Goal: Communication & Community: Answer question/provide support

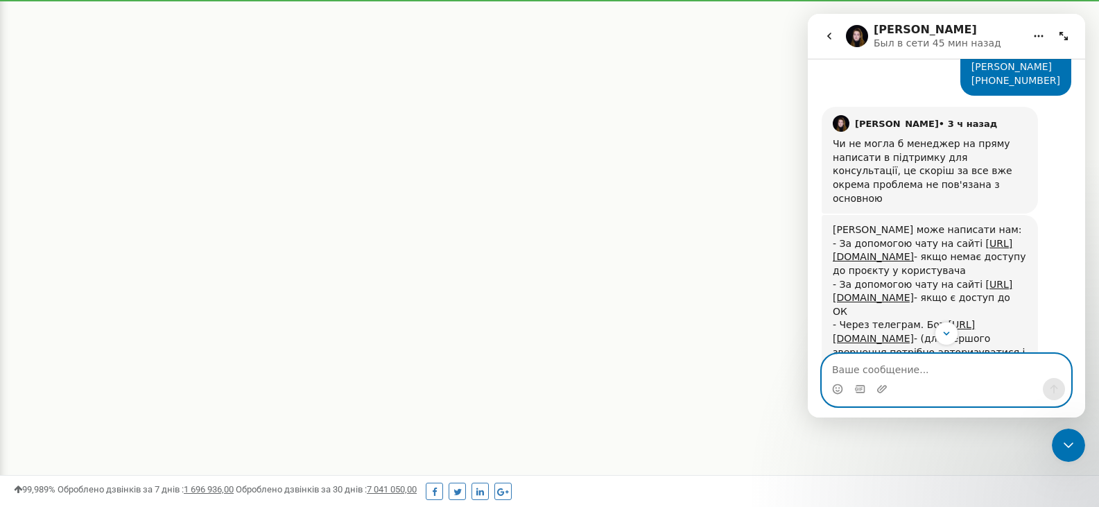
scroll to position [1850, 0]
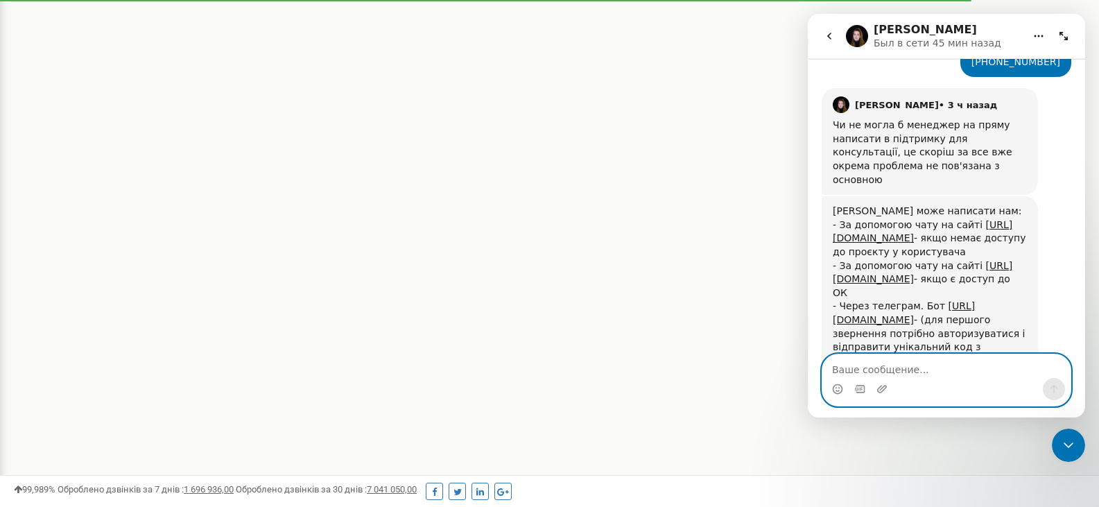
click at [947, 370] on textarea "Ваше сообщение..." at bounding box center [946, 366] width 248 height 24
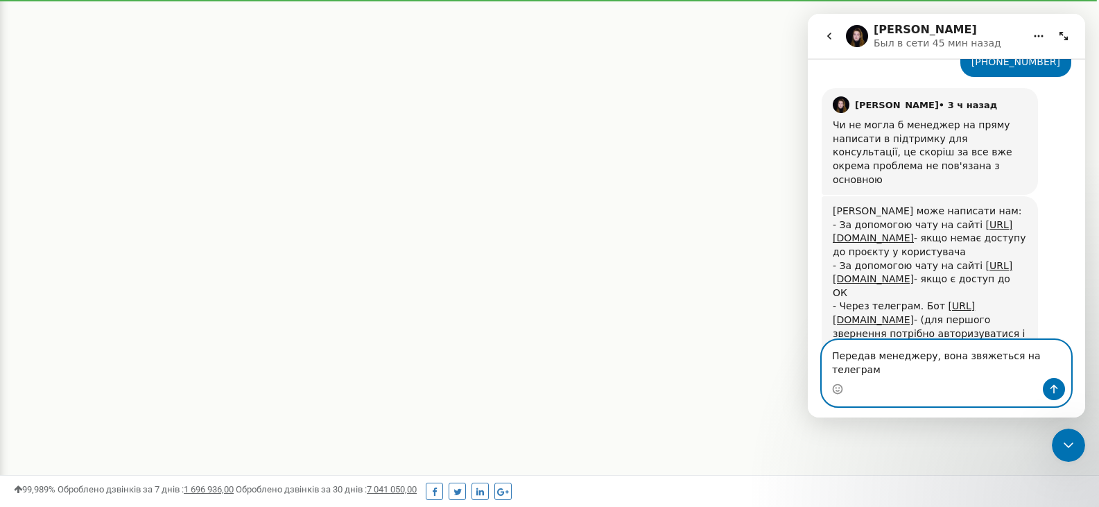
type textarea "Передав менеджеру, вона звяжеться на телеграмі"
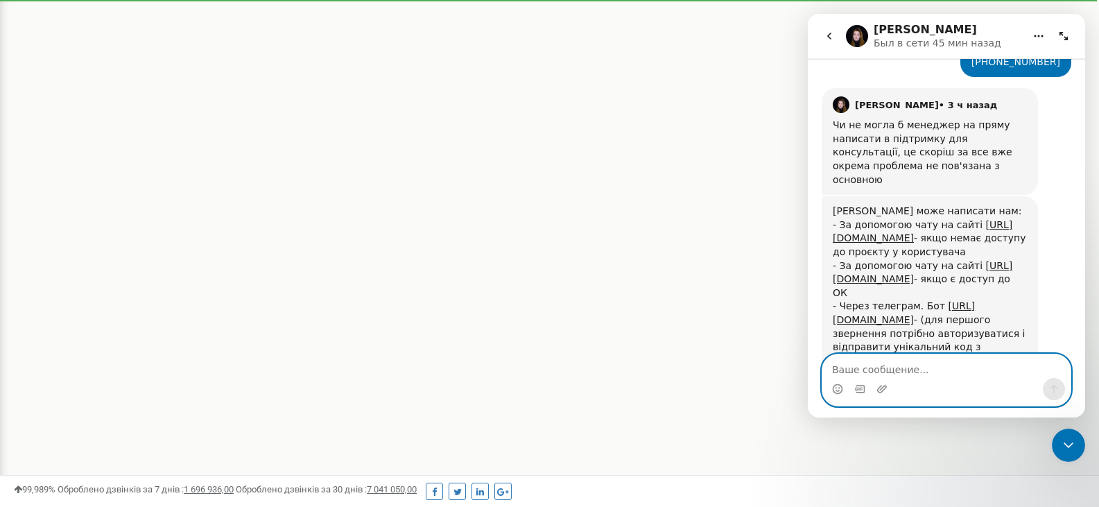
scroll to position [1905, 0]
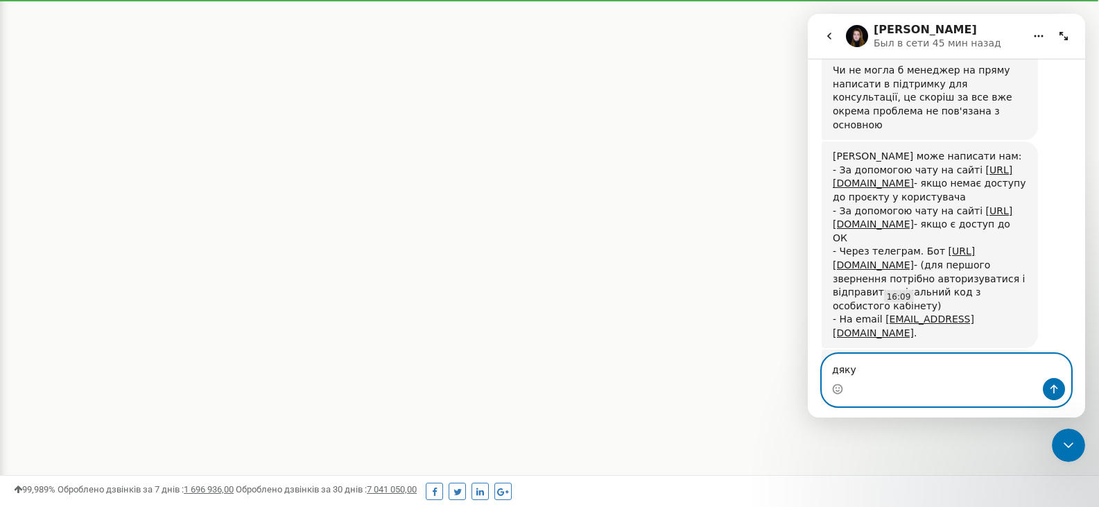
type textarea "дякую"
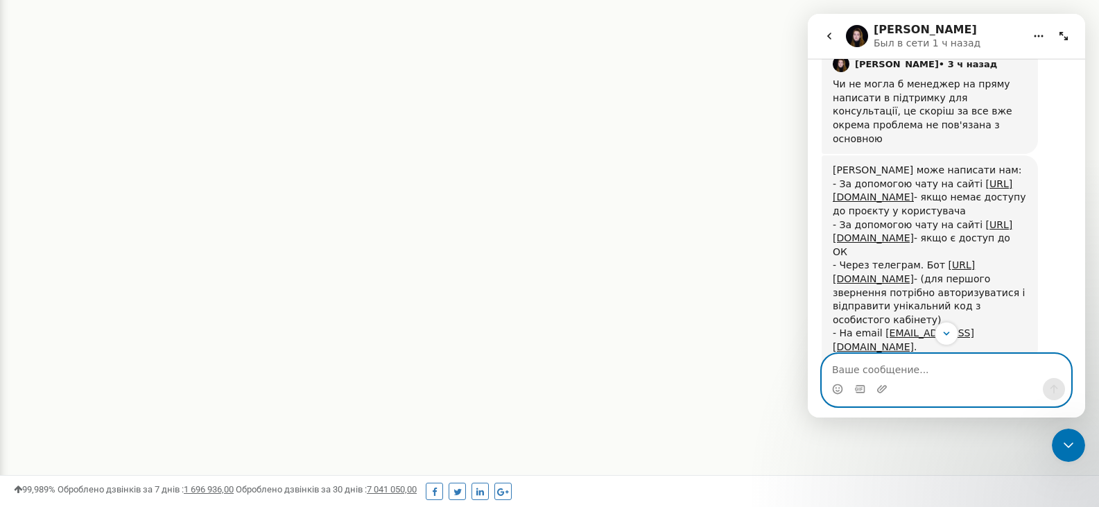
scroll to position [1936, 0]
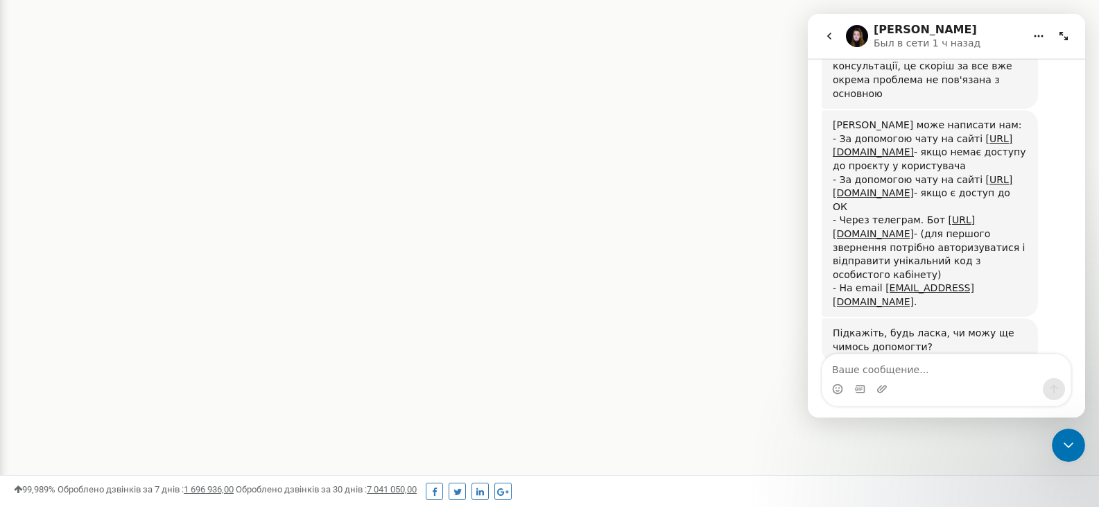
drag, startPoint x: 1305, startPoint y: 332, endPoint x: 1067, endPoint y: 41, distance: 376.0
click at [1067, 41] on icon "Развернуть окно" at bounding box center [1063, 36] width 11 height 11
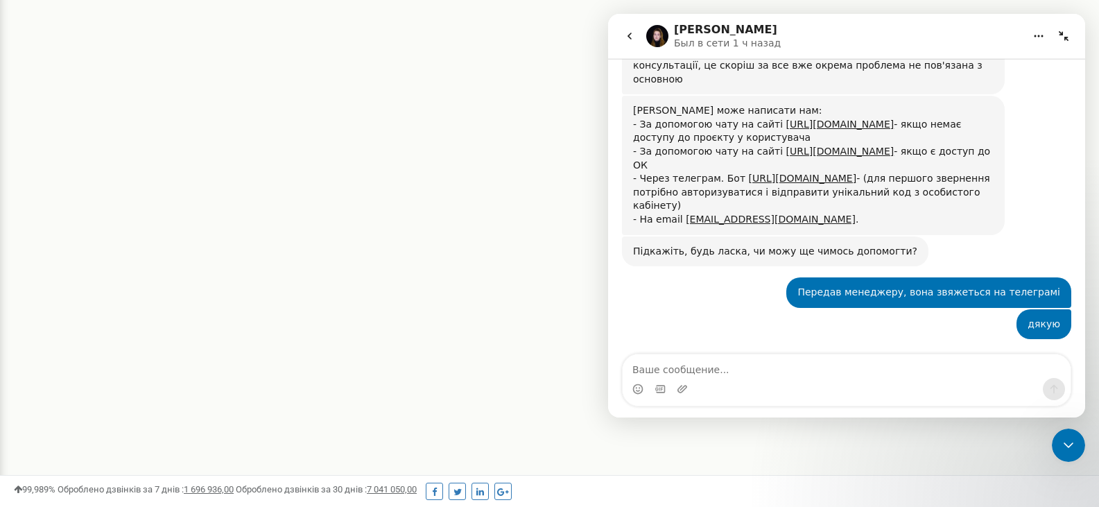
scroll to position [1608, 0]
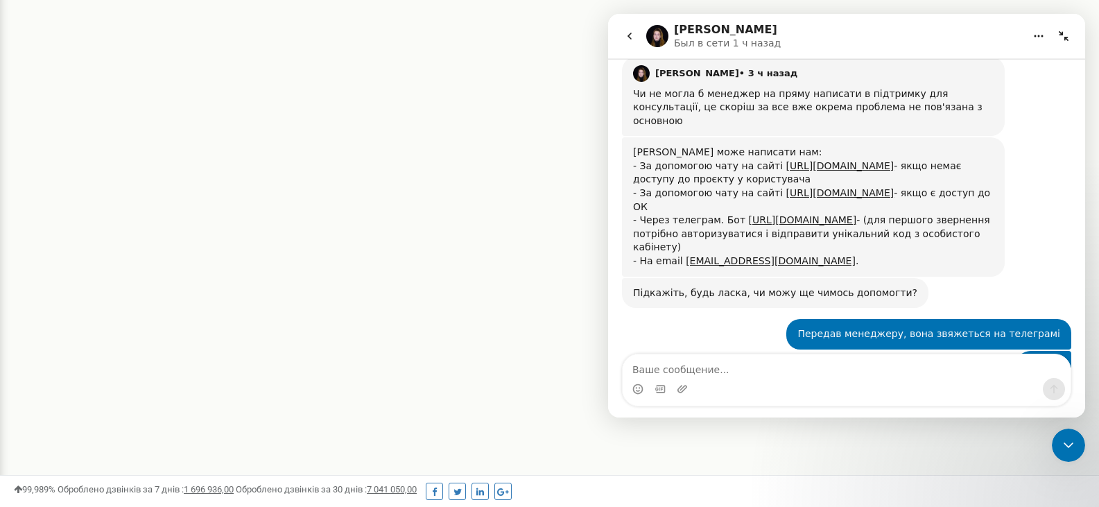
click at [1064, 37] on icon "Свернуть окно" at bounding box center [1063, 36] width 11 height 11
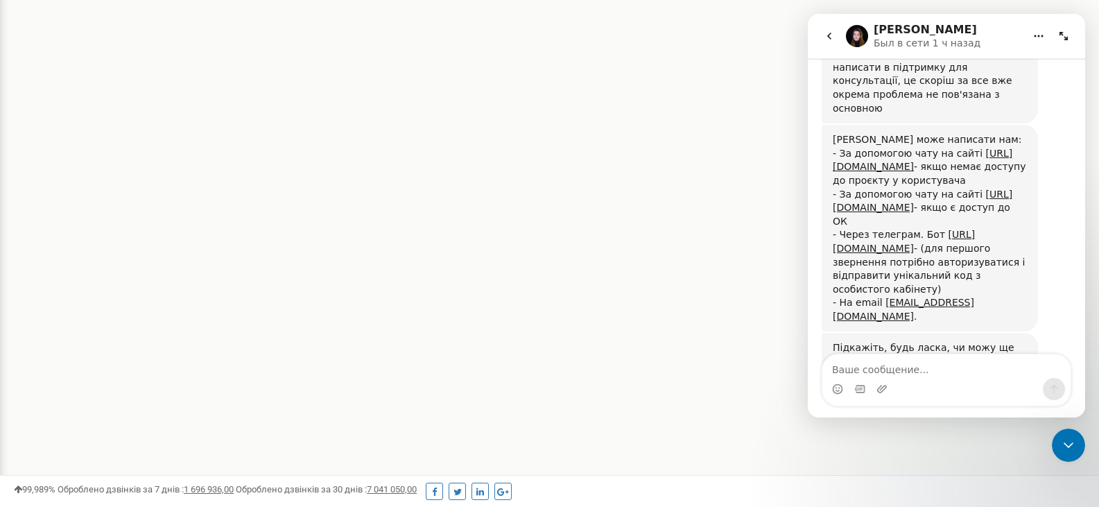
scroll to position [1936, 0]
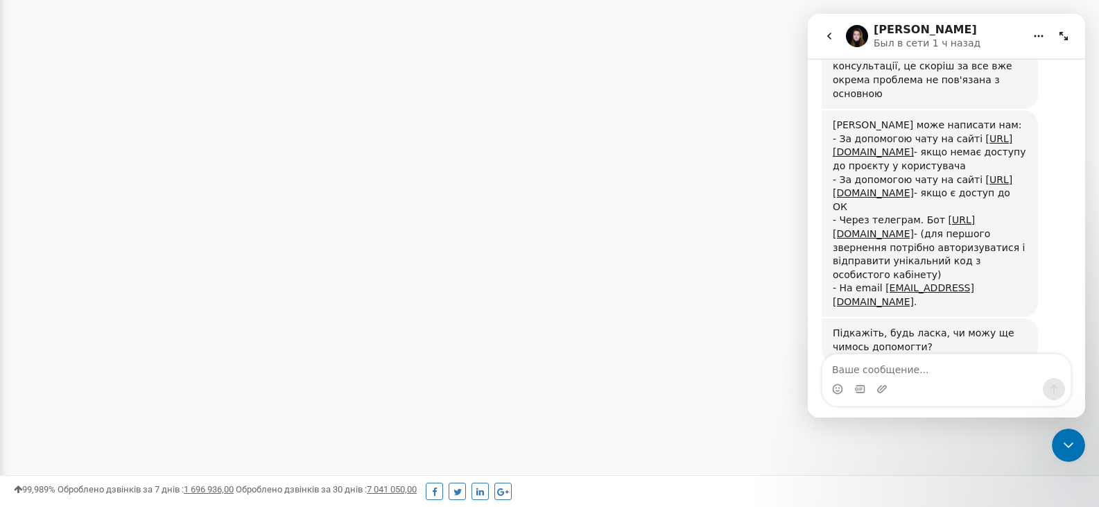
click at [659, 100] on div "Реферальна програма Налаштування профілю Вихід Проєкти Новий проєкт Всі проєкти…" at bounding box center [549, 91] width 1099 height 832
click at [1070, 440] on icon "Закрыть службу сообщений Intercom" at bounding box center [1068, 445] width 17 height 17
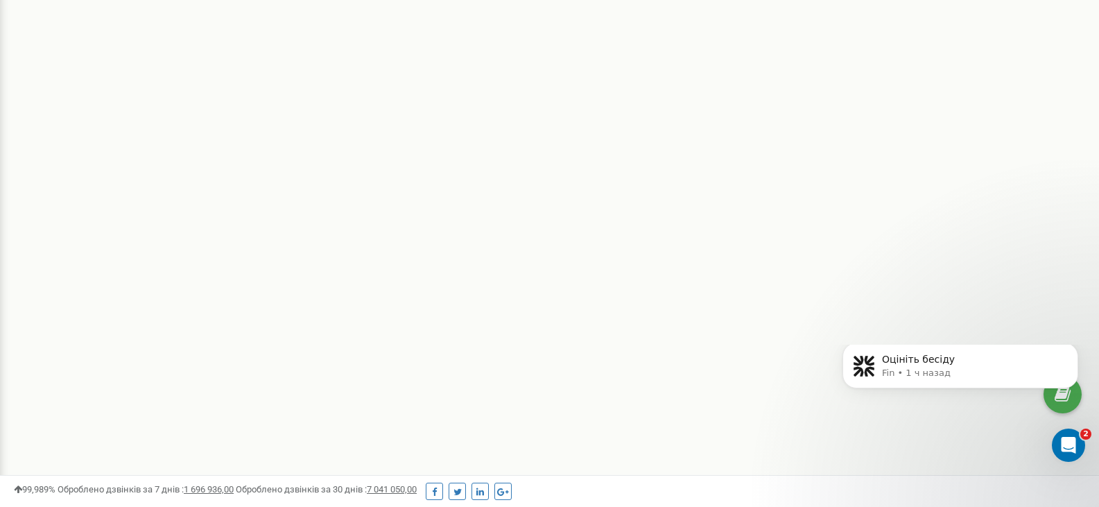
scroll to position [0, 0]
click at [1075, 445] on icon "Открыть службу сообщений Intercom" at bounding box center [1068, 445] width 23 height 23
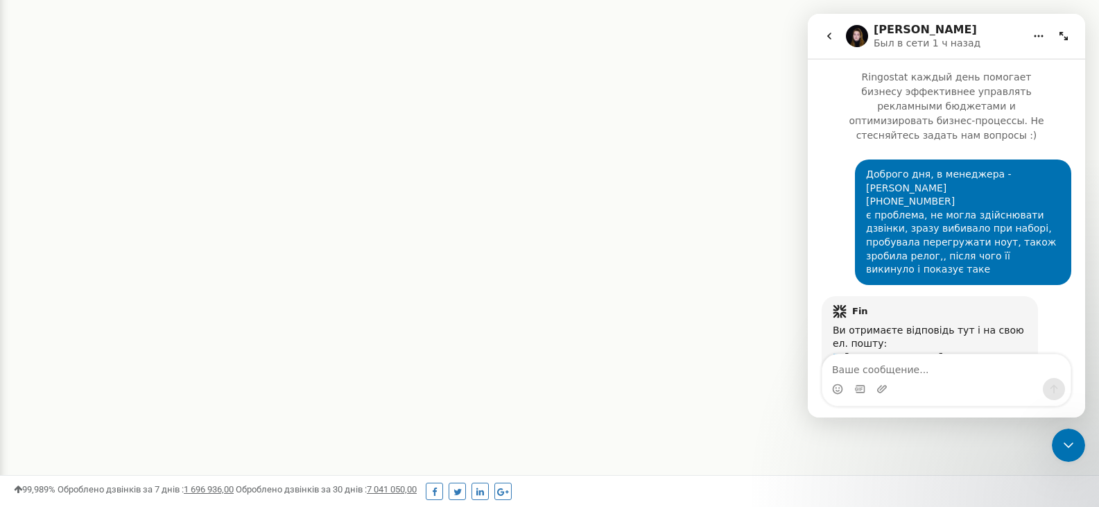
click at [826, 34] on icon "go back" at bounding box center [829, 36] width 11 height 11
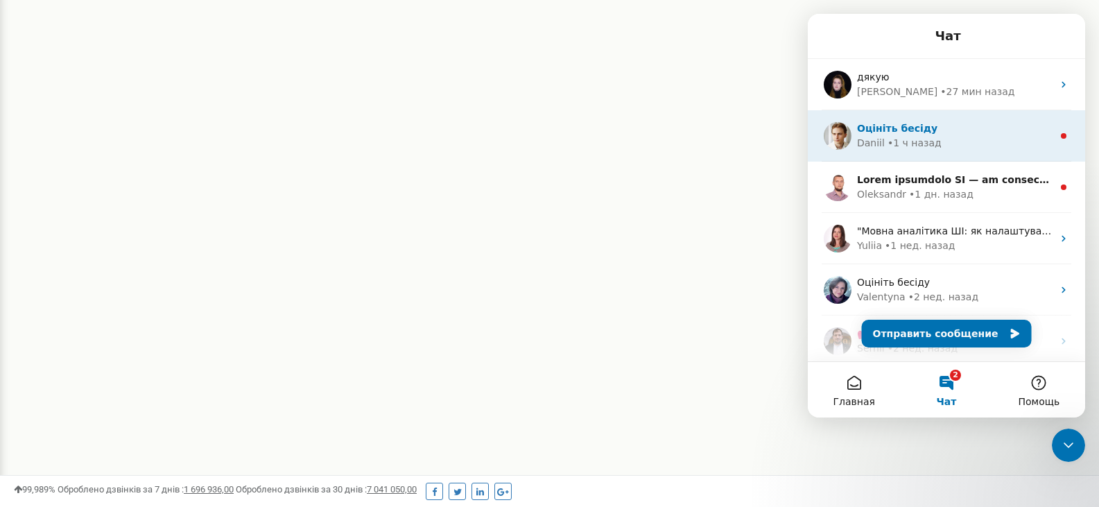
click at [974, 137] on div "[PERSON_NAME] • 1 ч назад" at bounding box center [955, 143] width 196 height 15
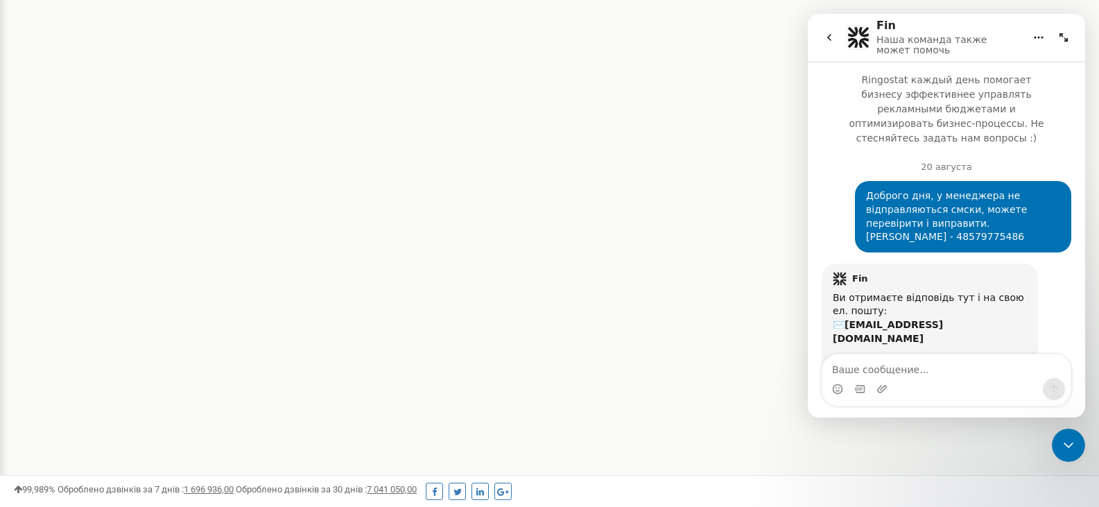
scroll to position [2, 0]
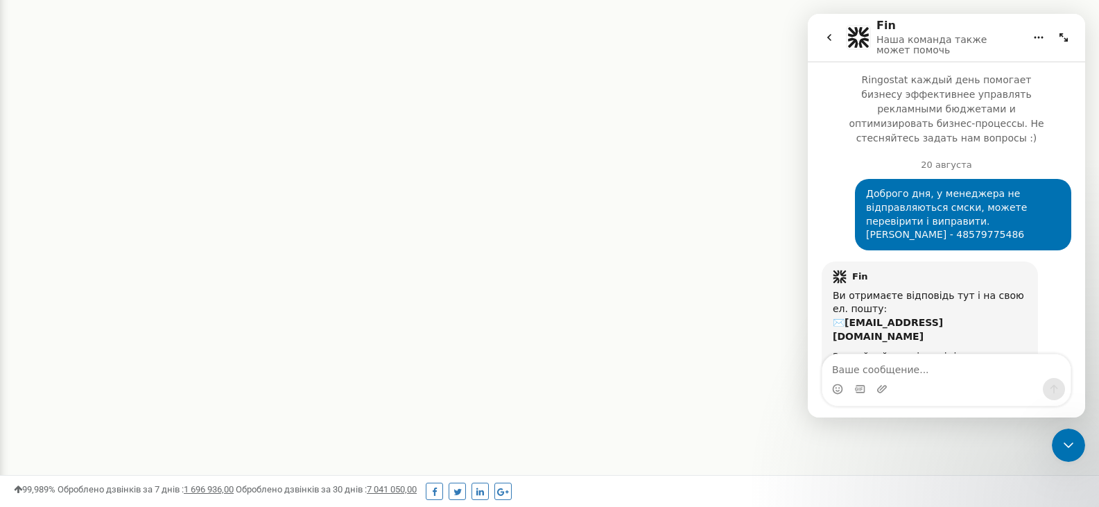
click at [824, 32] on icon "go back" at bounding box center [829, 37] width 11 height 11
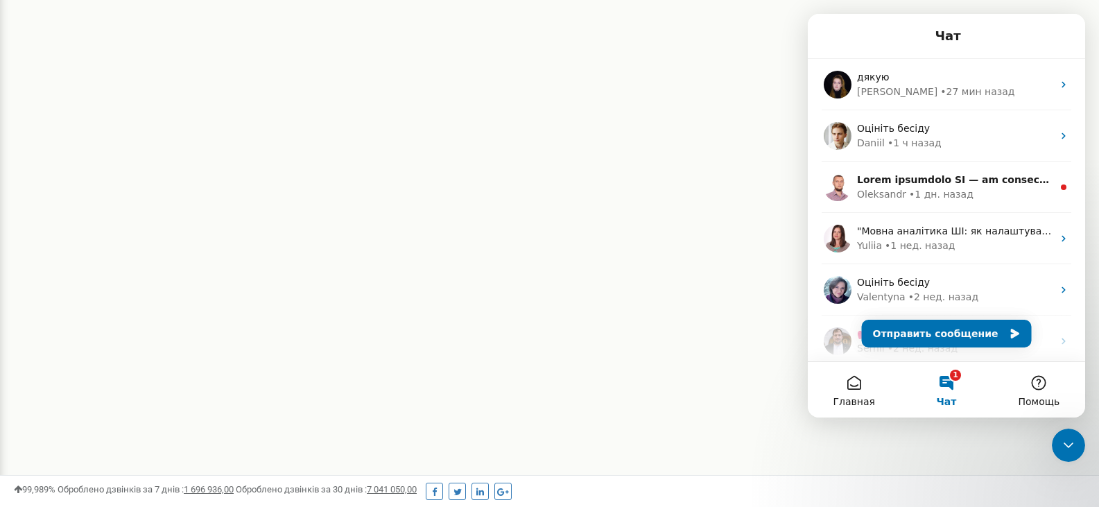
click at [605, 220] on div "Реферальна програма Налаштування профілю Вихід Проєкти Новий проєкт Всі проєкти…" at bounding box center [549, 91] width 1099 height 832
click at [582, 247] on div "Реферальна програма Налаштування профілю Вихід Проєкти Новий проєкт Всі проєкти…" at bounding box center [549, 91] width 1099 height 832
